Goal: Information Seeking & Learning: Learn about a topic

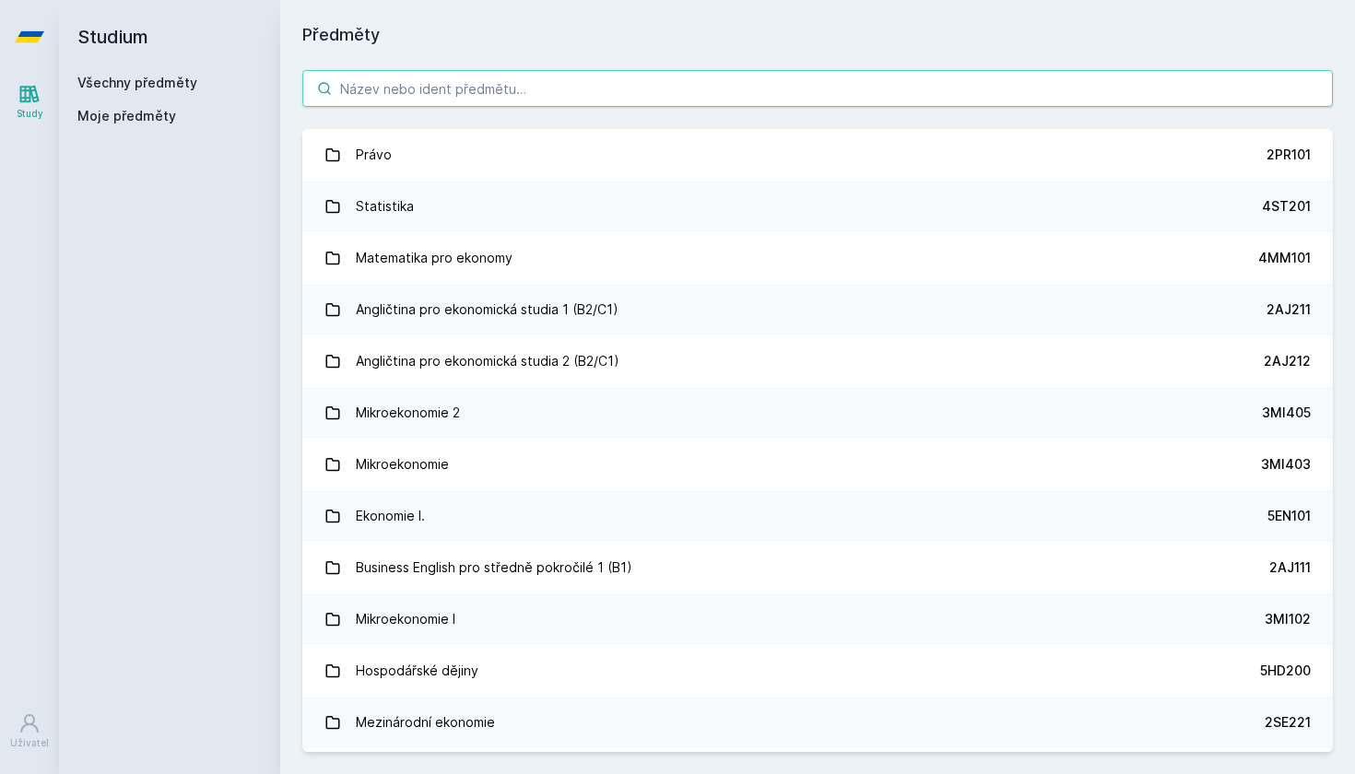
click at [375, 90] on input "search" at bounding box center [817, 88] width 1030 height 37
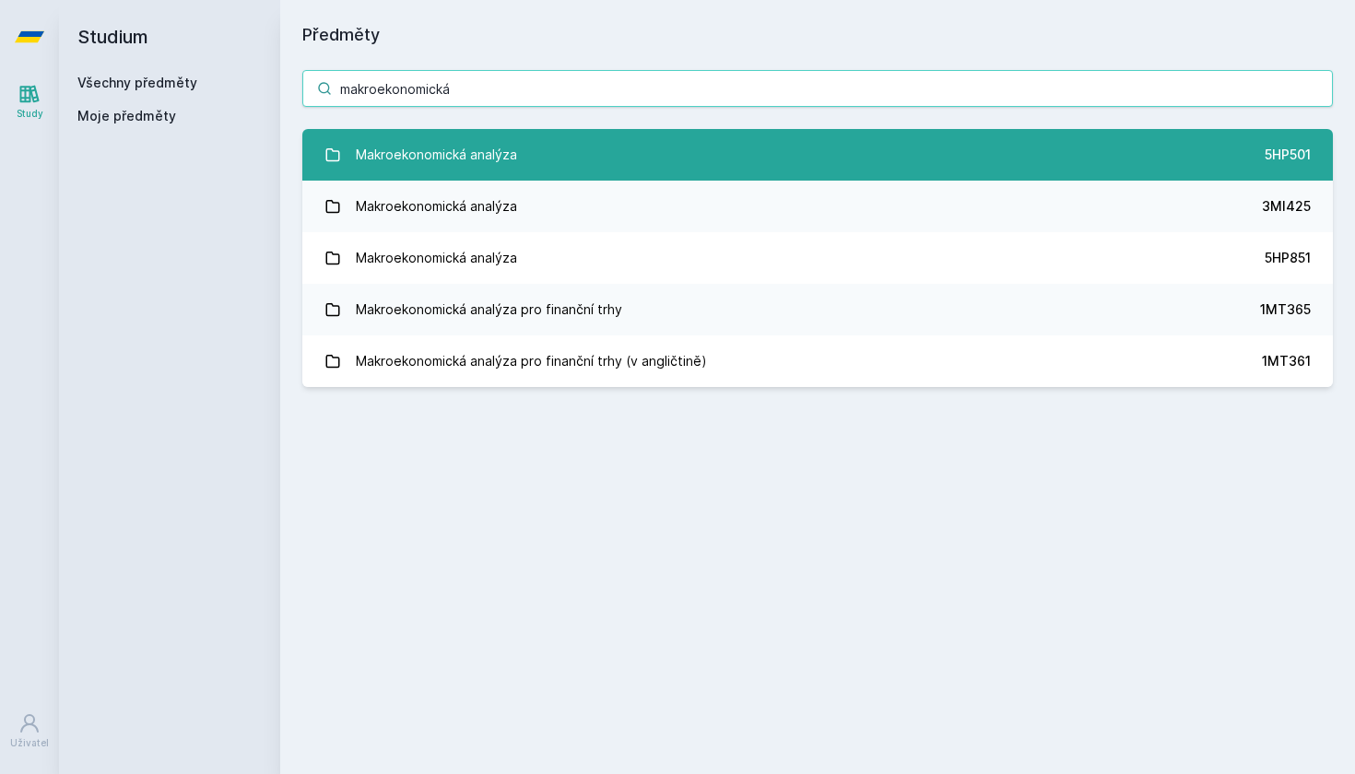
type input "makroekonomická"
click at [1219, 151] on link "Makroekonomická analýza 5HP501" at bounding box center [817, 155] width 1030 height 52
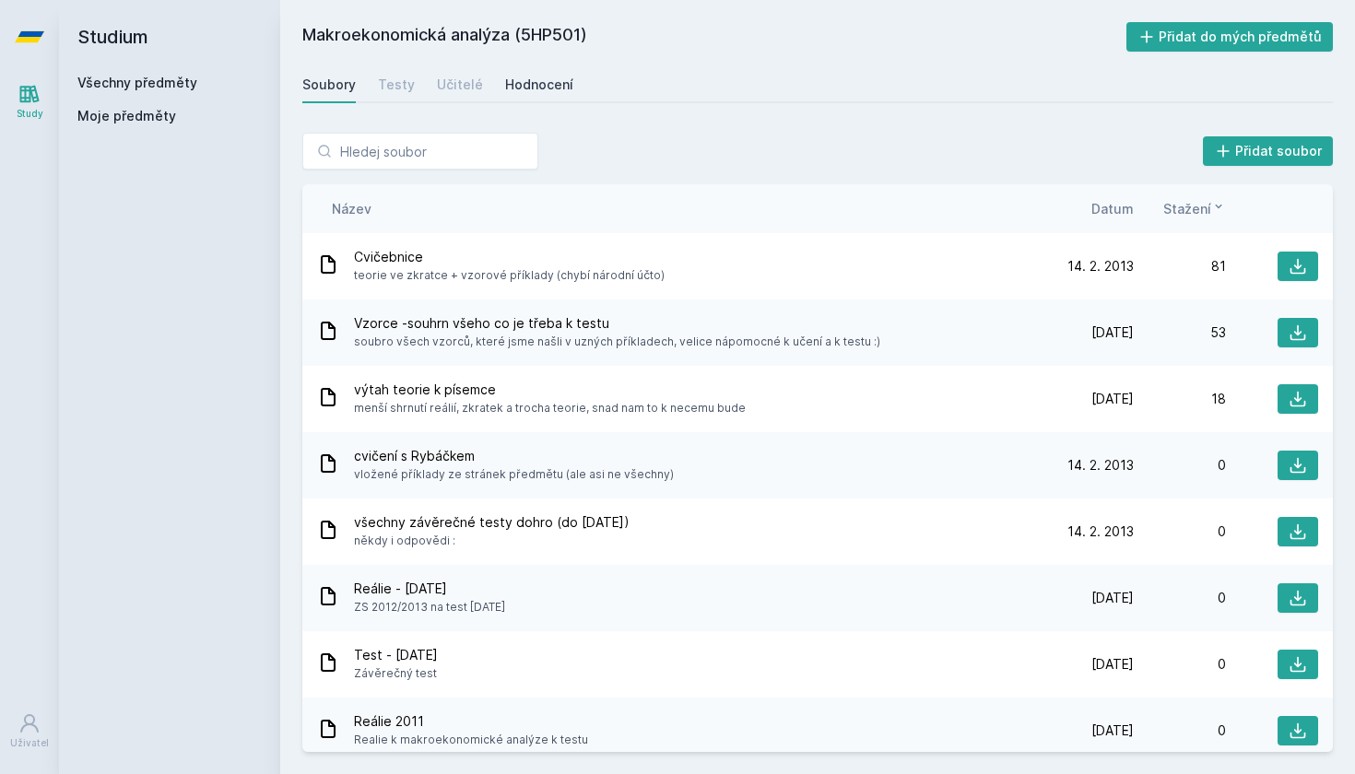
click at [516, 84] on div "Hodnocení" at bounding box center [539, 85] width 68 height 18
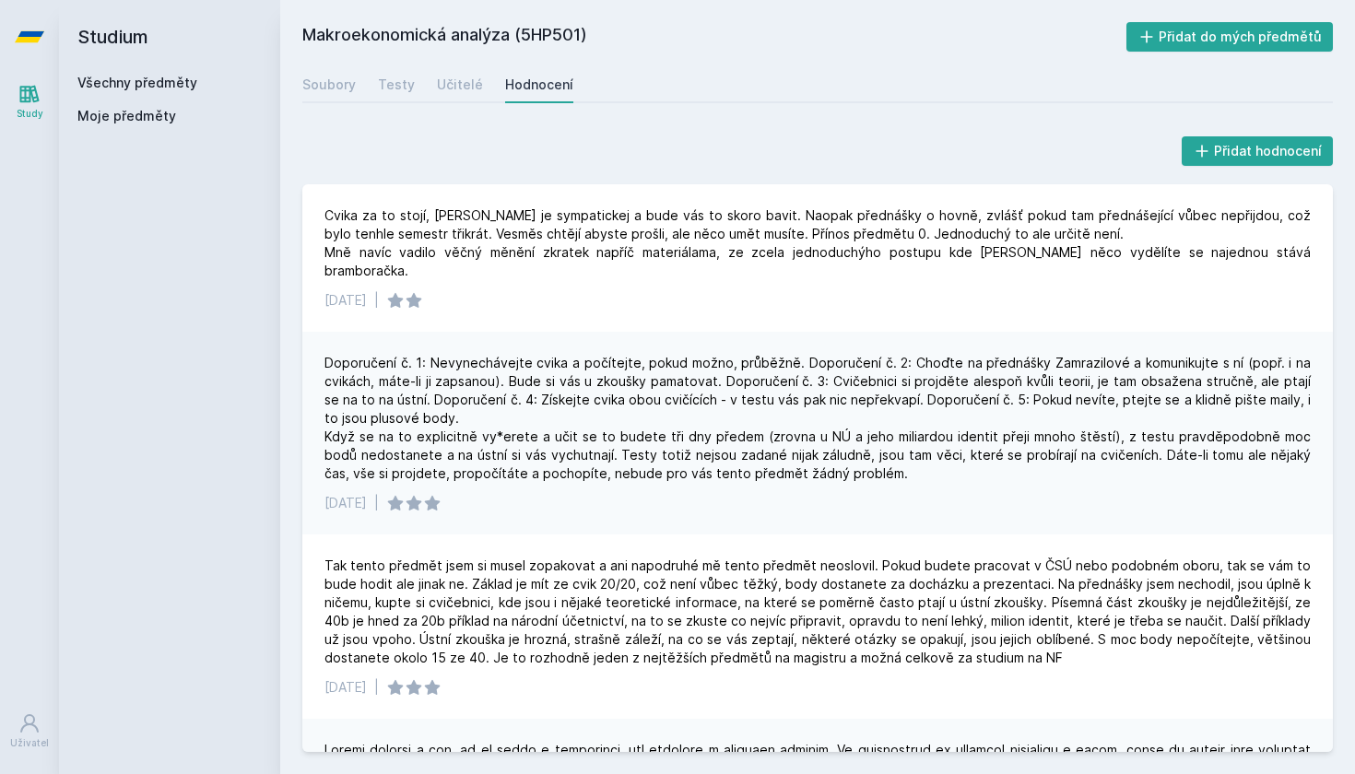
click at [144, 41] on h2 "Studium" at bounding box center [169, 37] width 184 height 74
click at [37, 41] on icon at bounding box center [29, 36] width 29 height 11
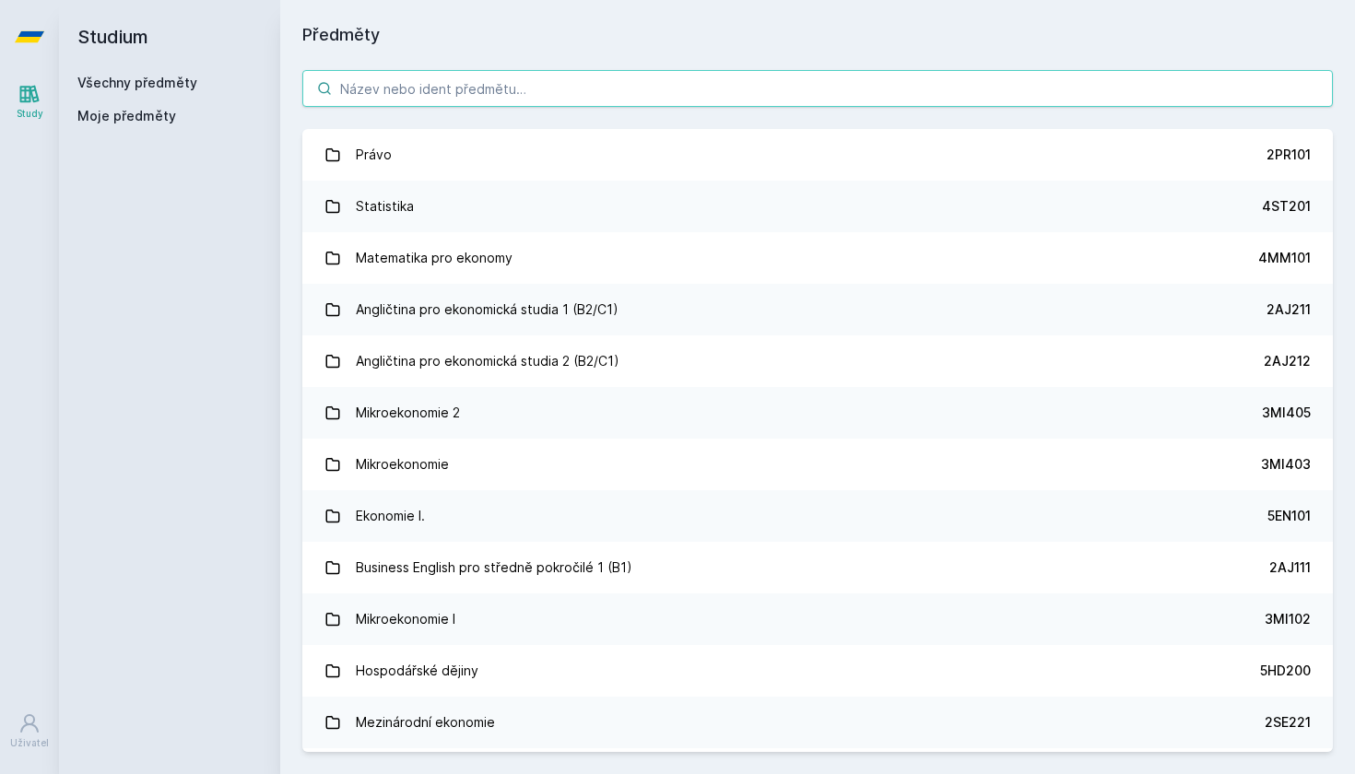
click at [484, 79] on input "search" at bounding box center [817, 88] width 1030 height 37
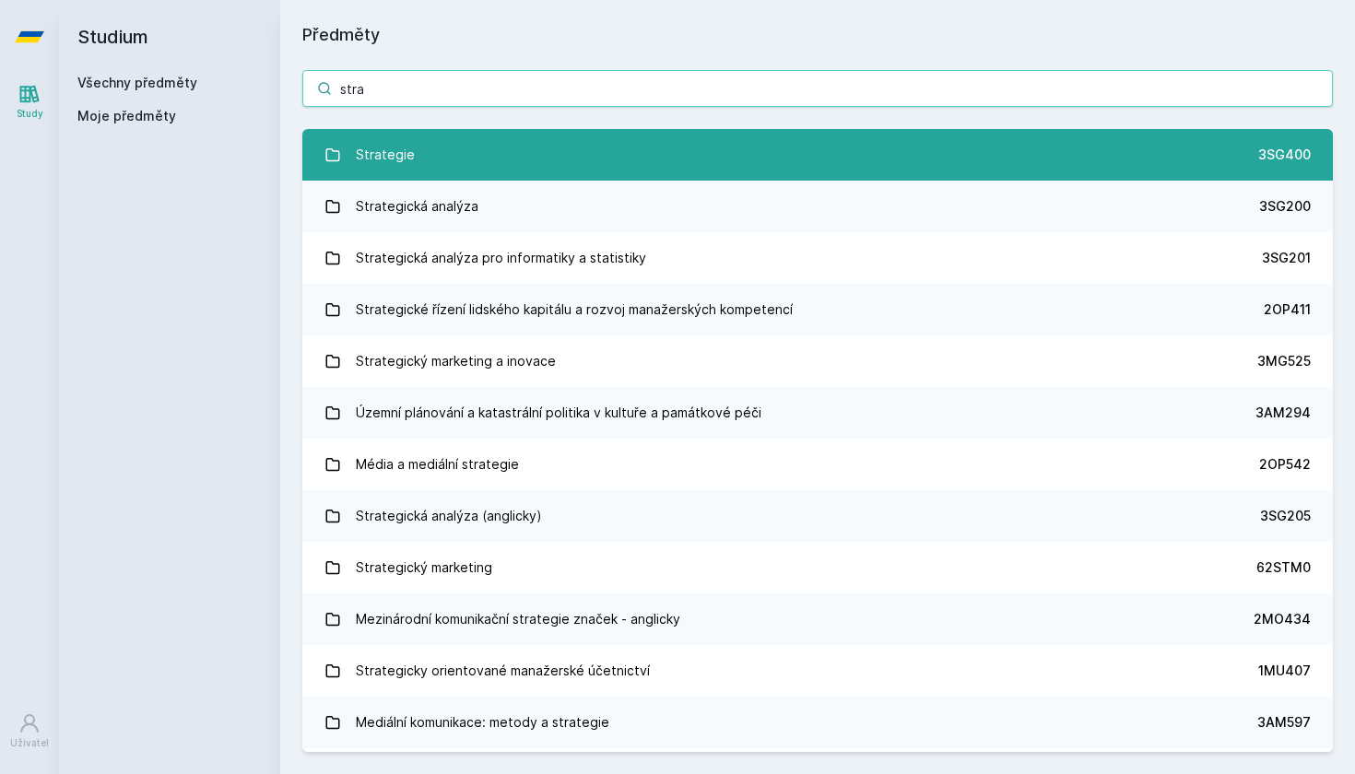
type input "stra"
click at [388, 162] on div "Strategie" at bounding box center [385, 154] width 59 height 37
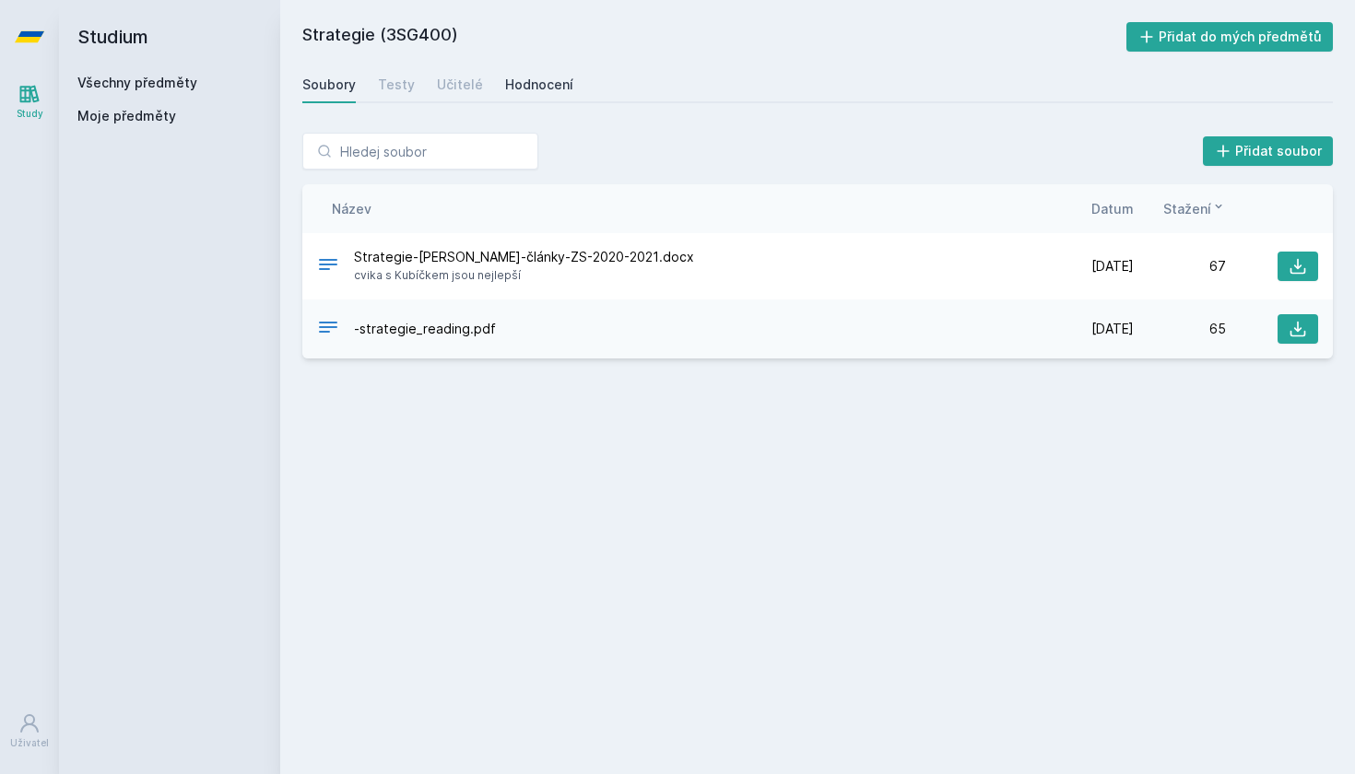
click at [543, 81] on div "Hodnocení" at bounding box center [539, 85] width 68 height 18
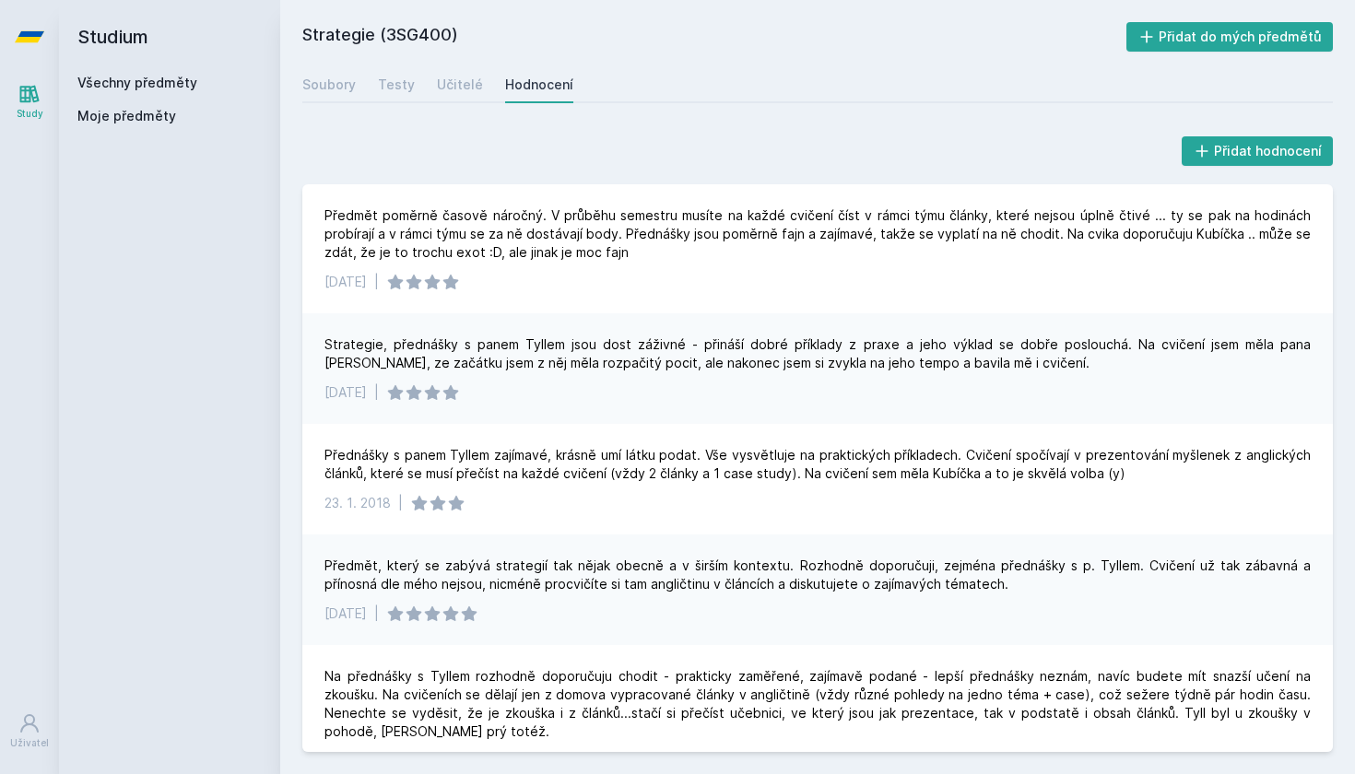
click at [127, 29] on h2 "Studium" at bounding box center [169, 37] width 184 height 74
click at [126, 38] on h2 "Studium" at bounding box center [169, 37] width 184 height 74
click at [37, 34] on icon at bounding box center [29, 36] width 29 height 11
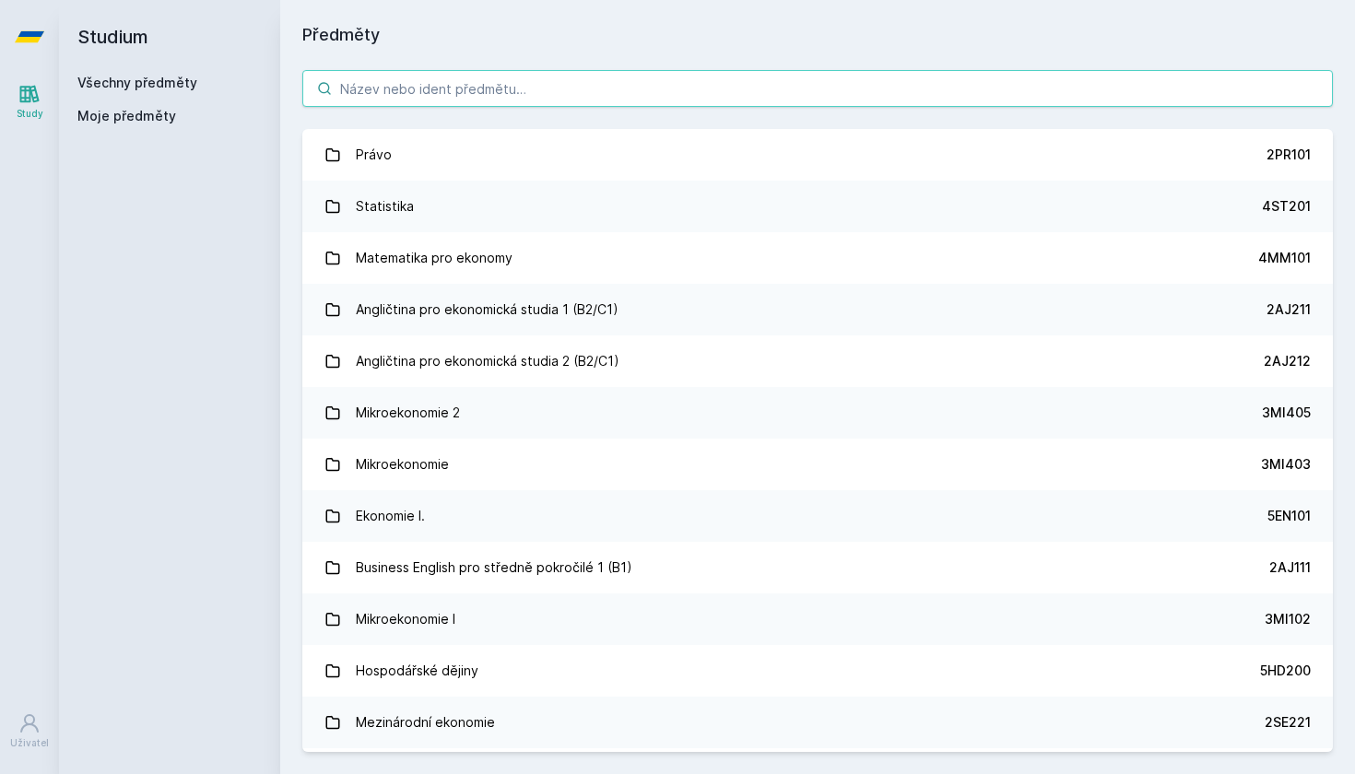
click at [390, 94] on input "search" at bounding box center [817, 88] width 1030 height 37
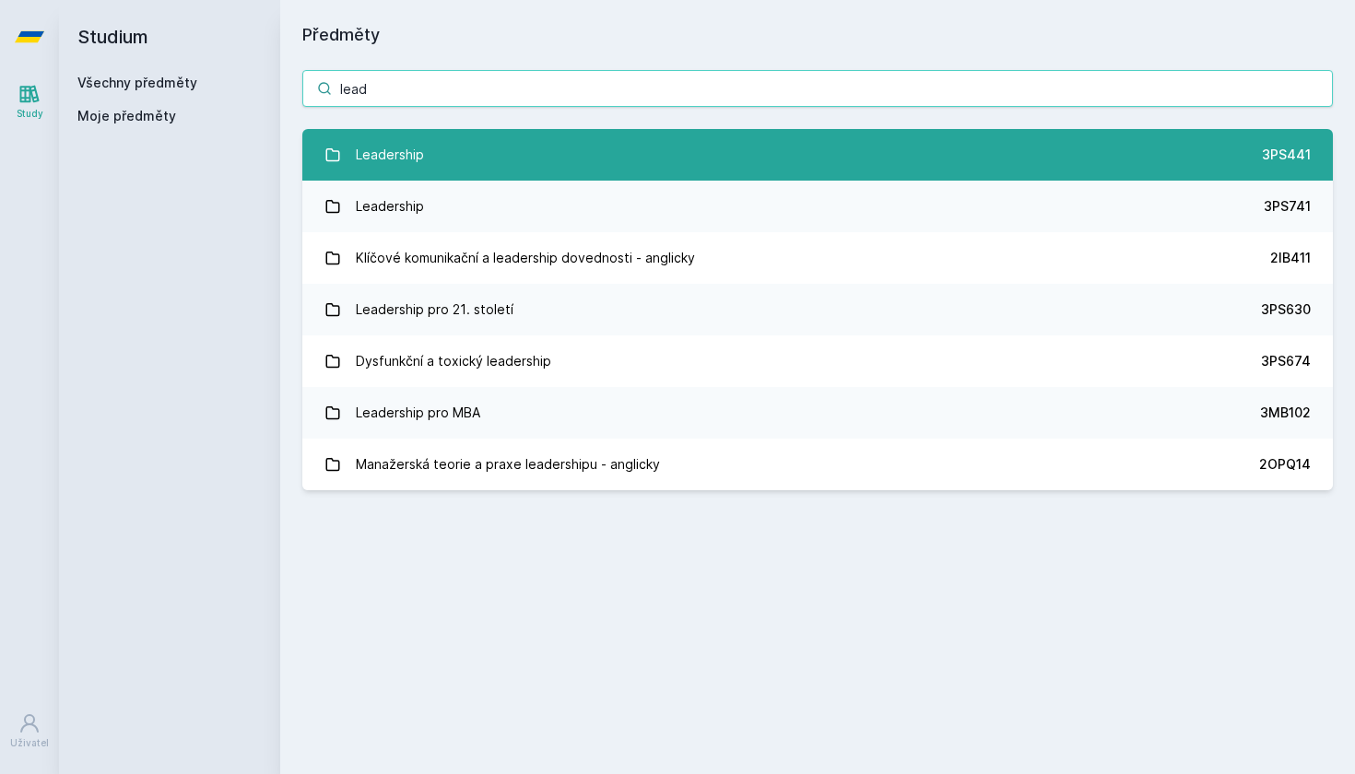
type input "lead"
click at [899, 159] on link "Leadership 3PS441" at bounding box center [817, 155] width 1030 height 52
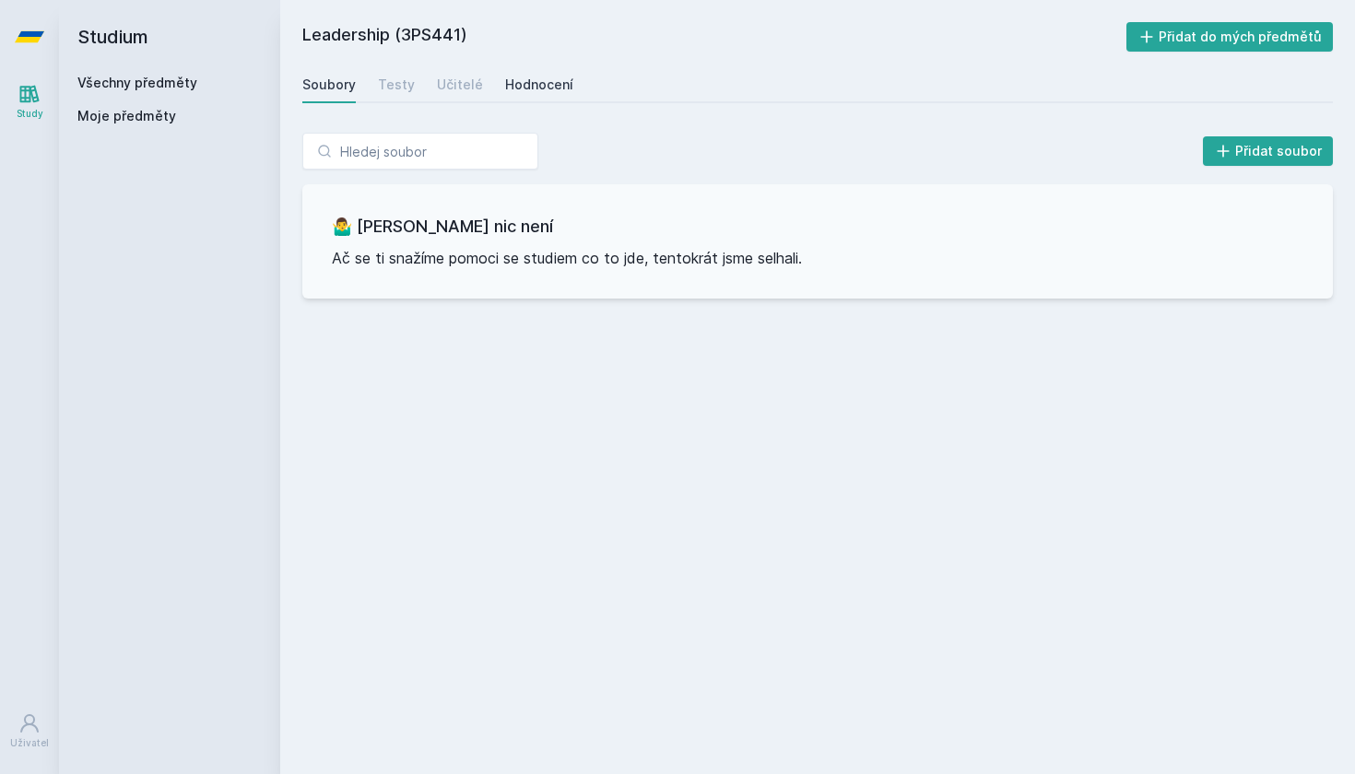
click at [533, 93] on div "Hodnocení" at bounding box center [539, 85] width 68 height 18
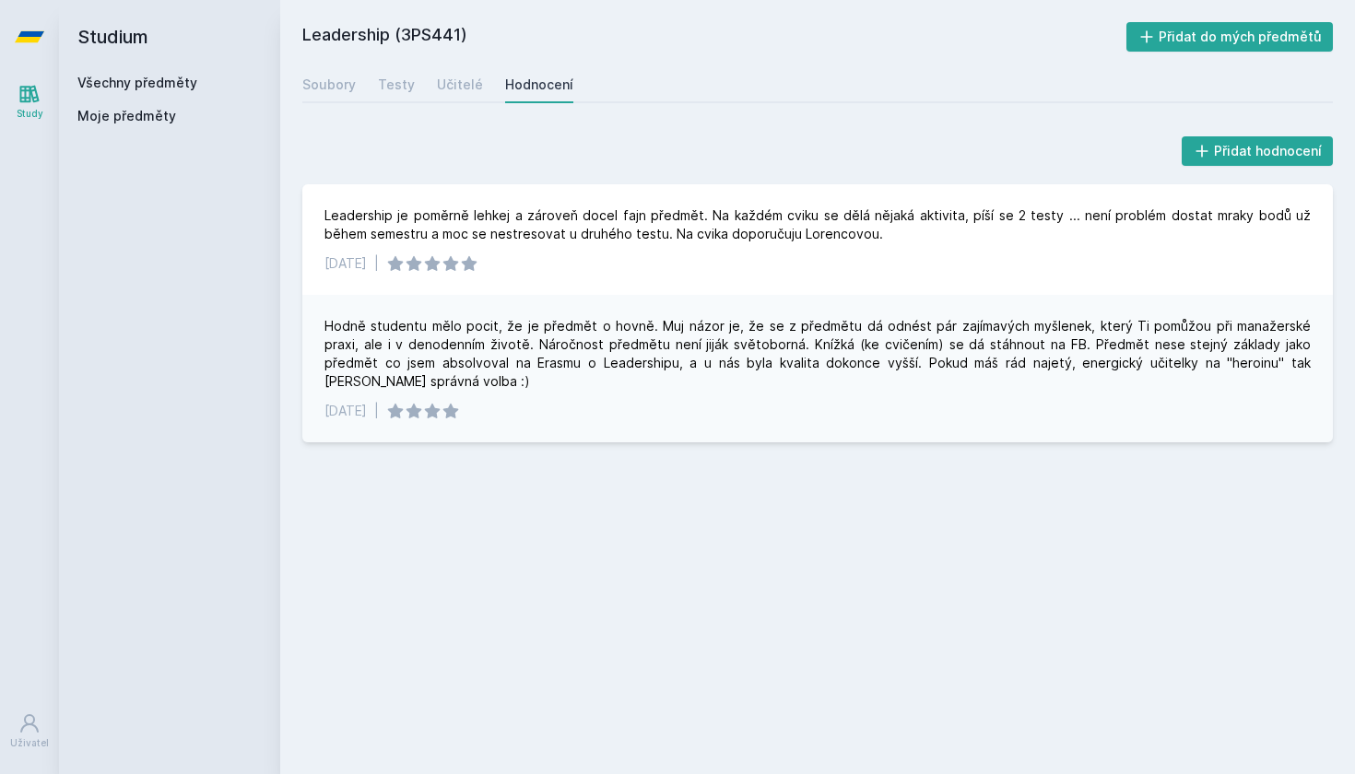
click at [133, 31] on h2 "Studium" at bounding box center [169, 37] width 184 height 74
click at [21, 49] on icon at bounding box center [29, 37] width 29 height 74
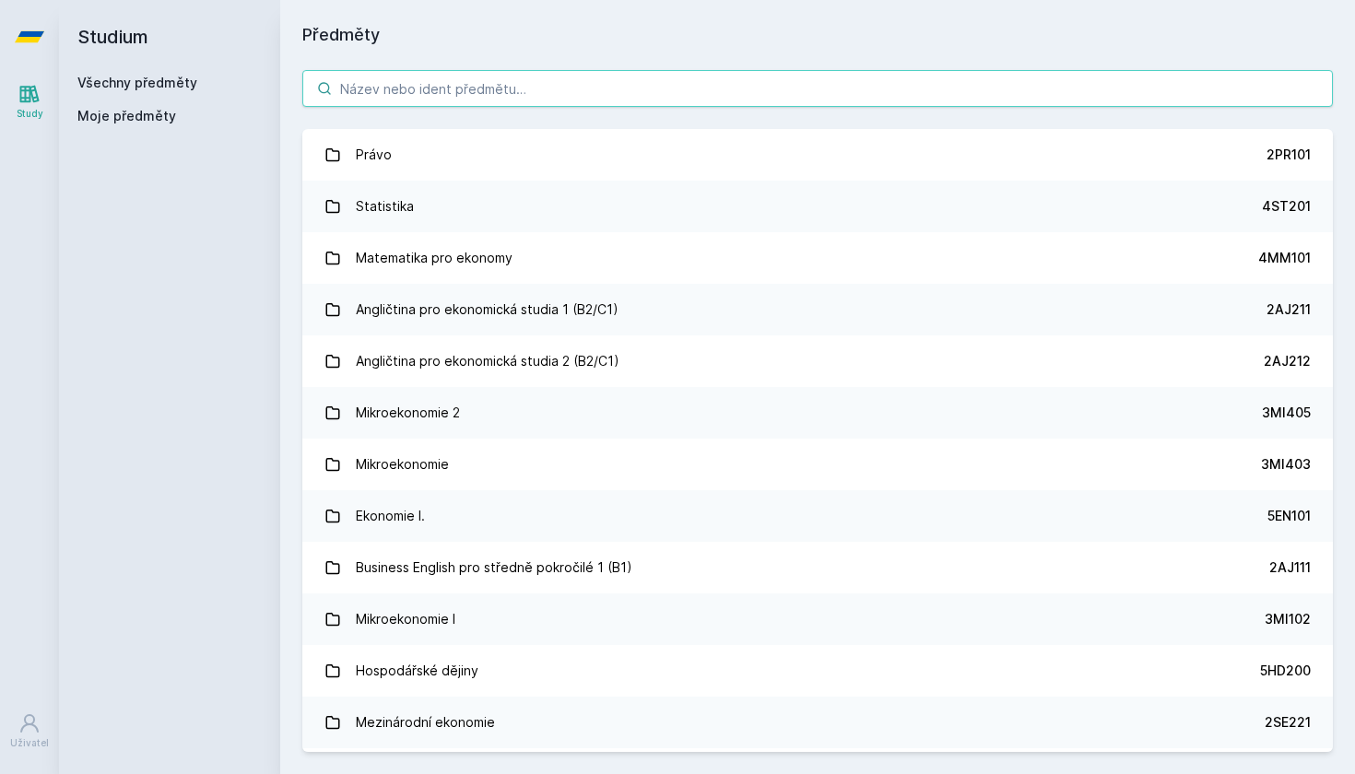
click at [623, 80] on input "search" at bounding box center [817, 88] width 1030 height 37
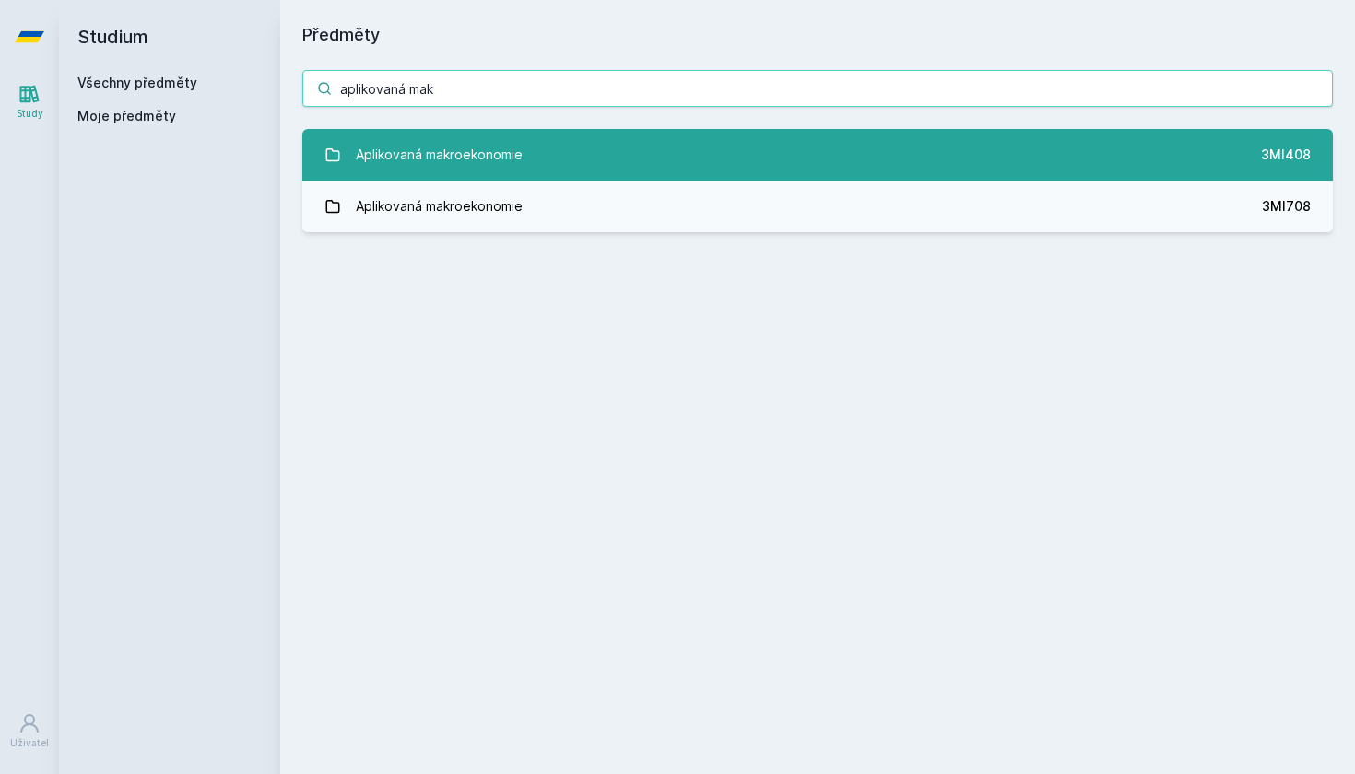
type input "aplikovaná mak"
click at [1264, 154] on div "3MI408" at bounding box center [1286, 155] width 50 height 18
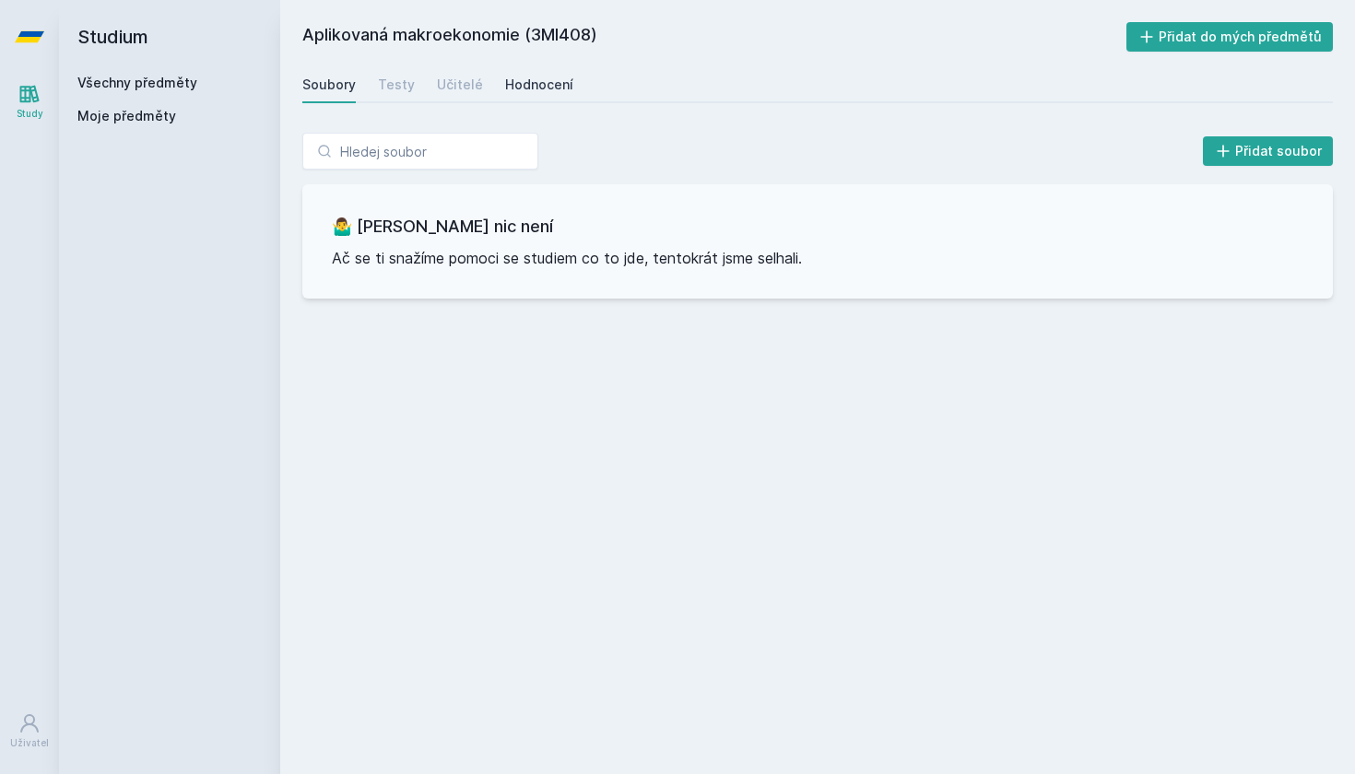
click at [535, 88] on div "Hodnocení" at bounding box center [539, 85] width 68 height 18
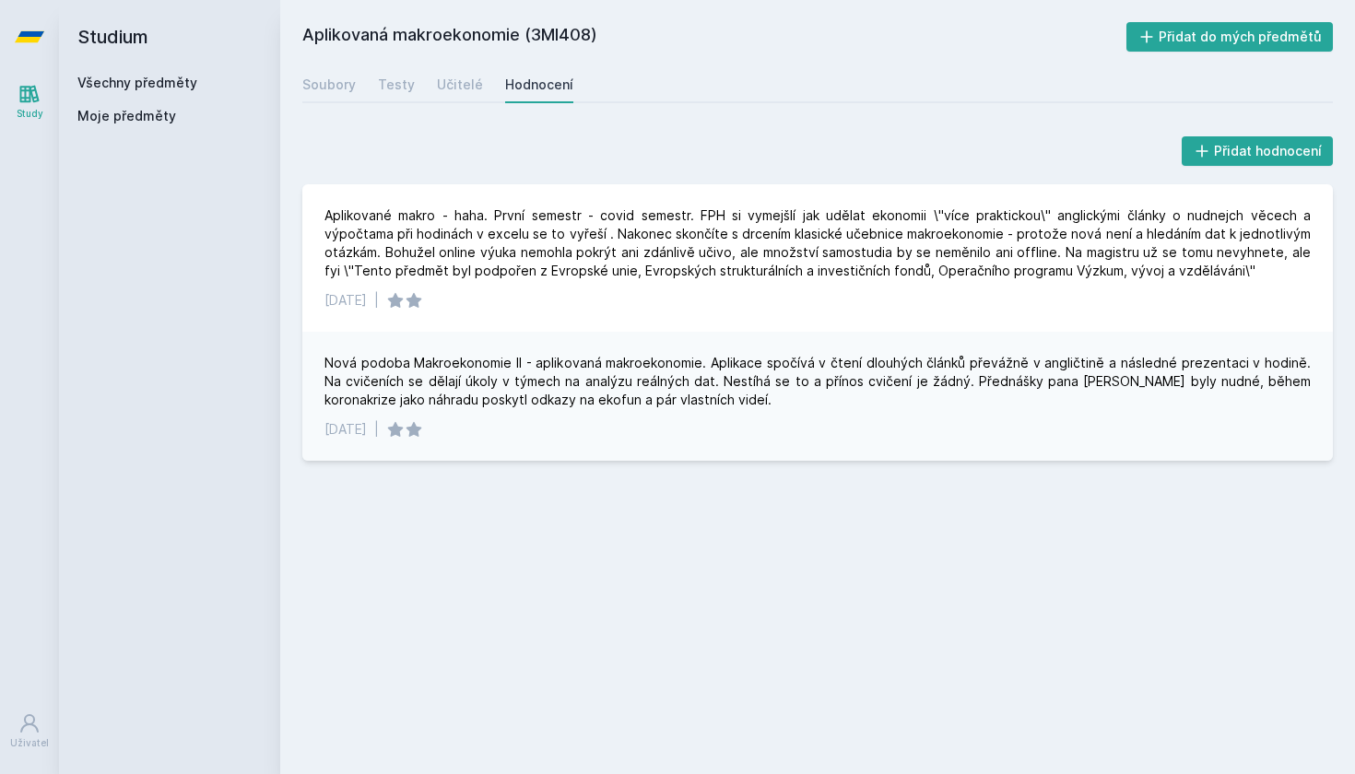
click at [39, 29] on icon at bounding box center [29, 37] width 29 height 74
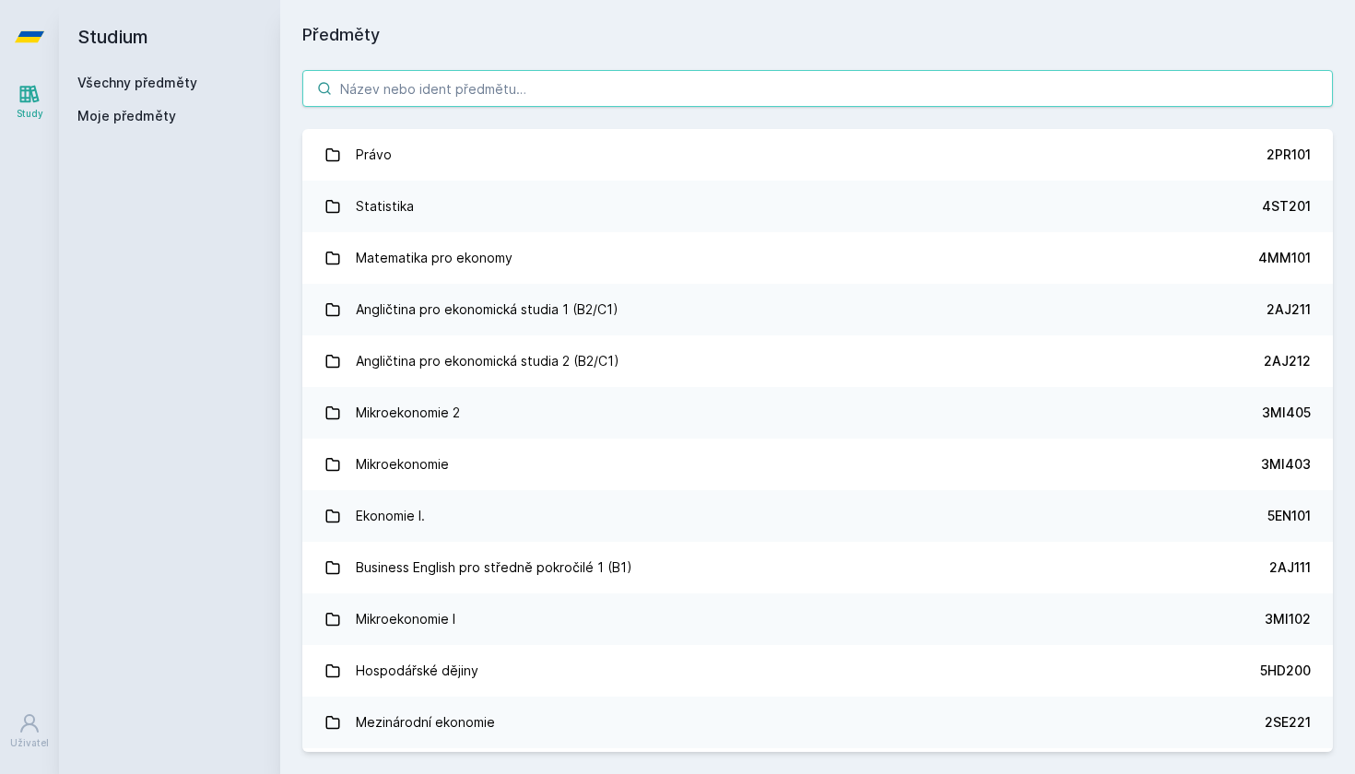
click at [428, 82] on input "search" at bounding box center [817, 88] width 1030 height 37
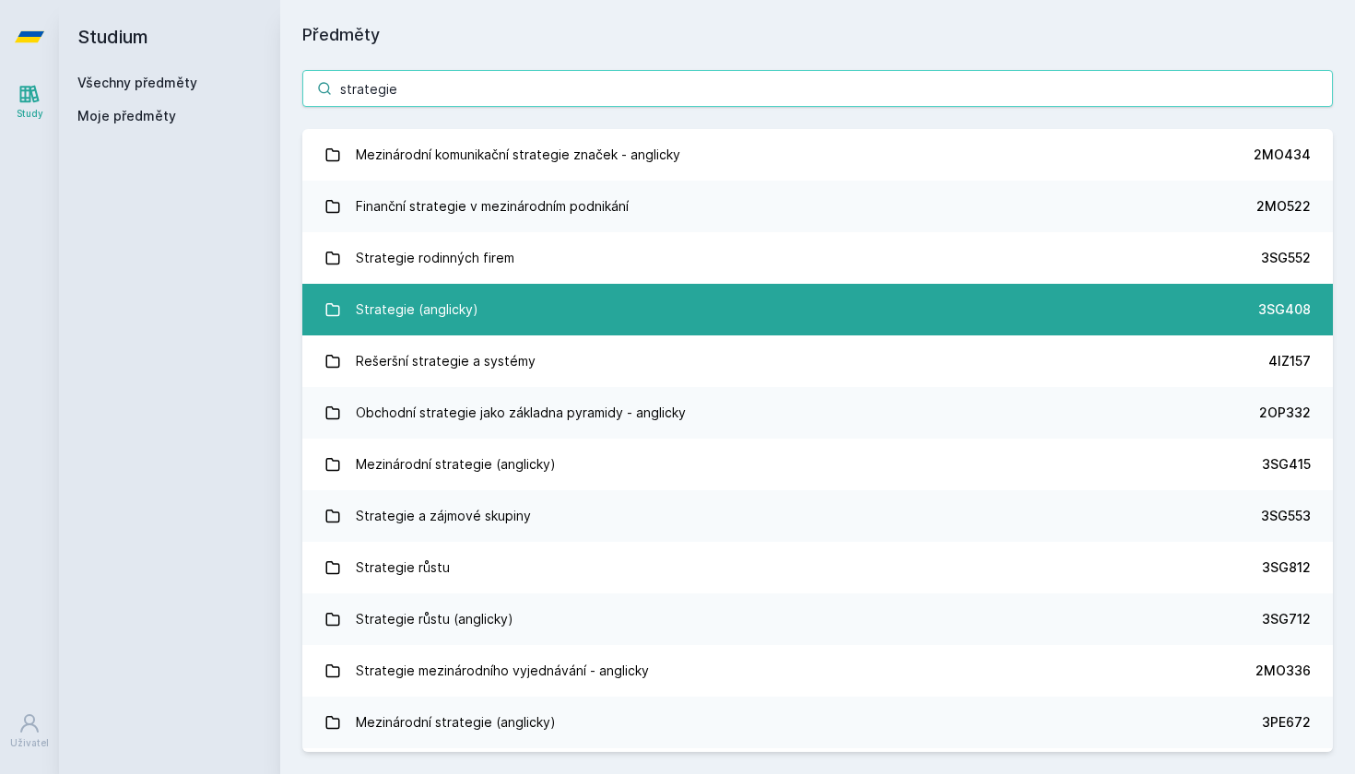
type input "strategie"
click at [765, 298] on link "Strategie (anglicky) 3SG408" at bounding box center [817, 310] width 1030 height 52
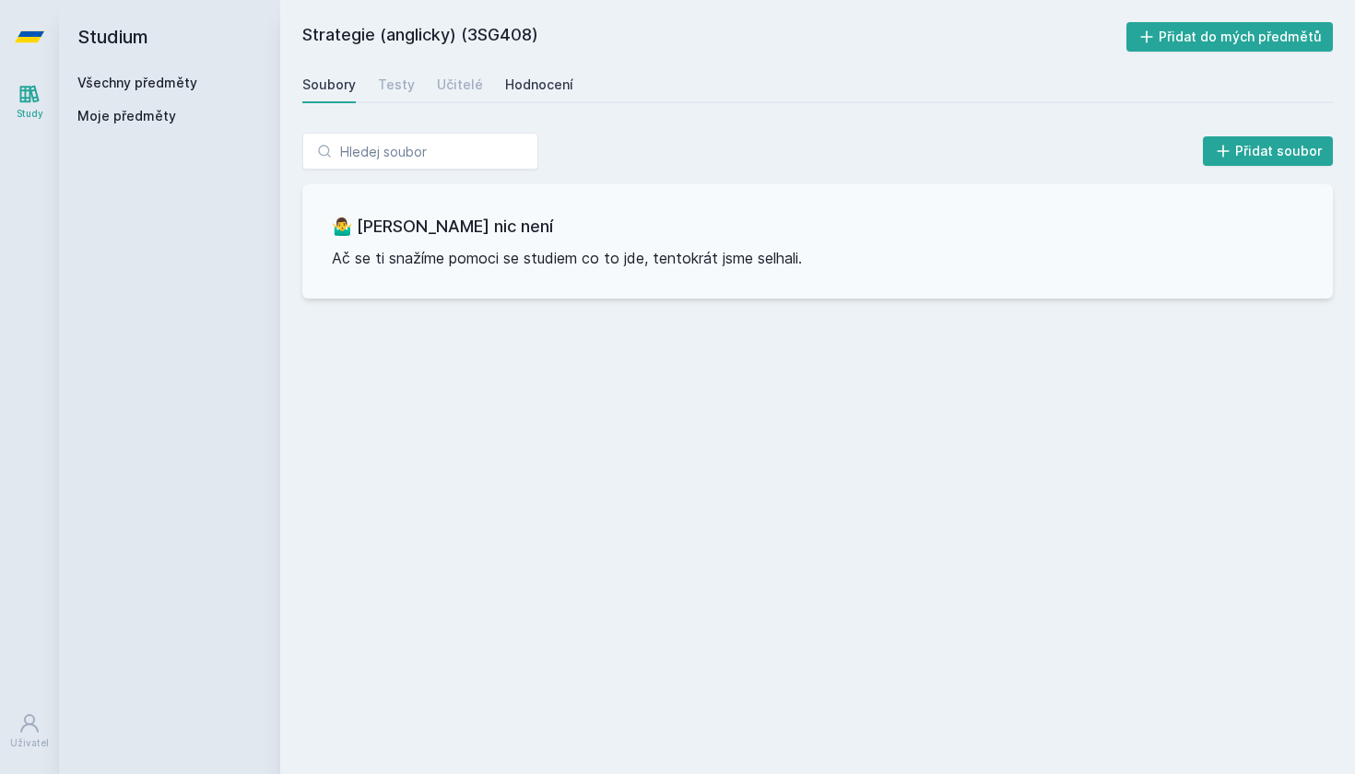
click at [525, 77] on div "Hodnocení" at bounding box center [539, 85] width 68 height 18
click at [452, 88] on div "Učitelé" at bounding box center [460, 85] width 46 height 18
click at [404, 87] on div "Testy" at bounding box center [396, 85] width 37 height 18
